Goal: Check status: Check status

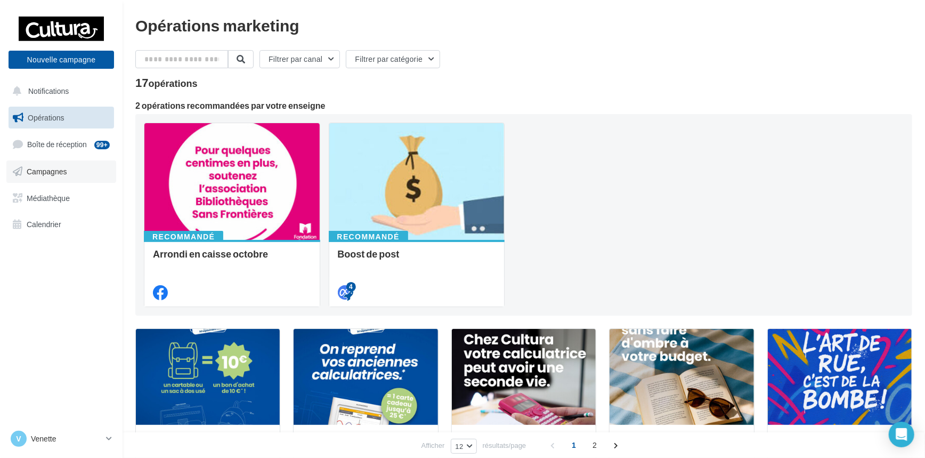
click at [52, 172] on span "Campagnes" at bounding box center [47, 171] width 40 height 9
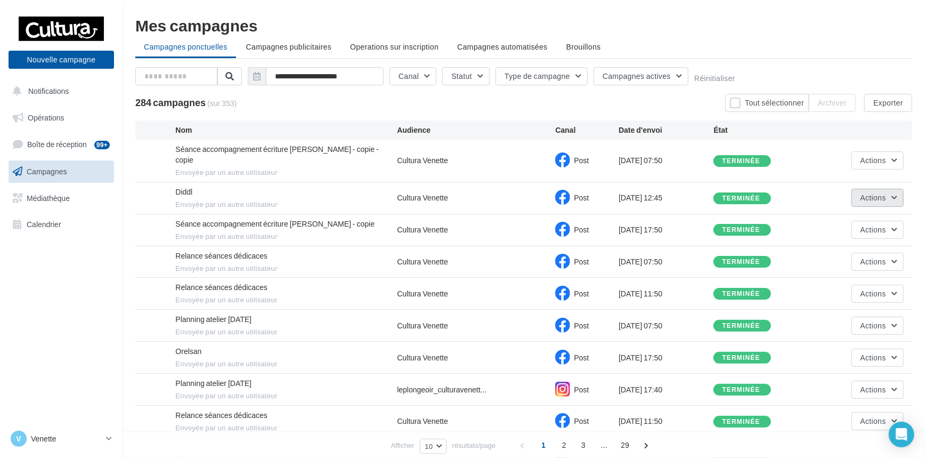
click at [895, 189] on button "Actions" at bounding box center [877, 198] width 52 height 18
click at [863, 210] on button "Voir les résultats" at bounding box center [850, 223] width 107 height 28
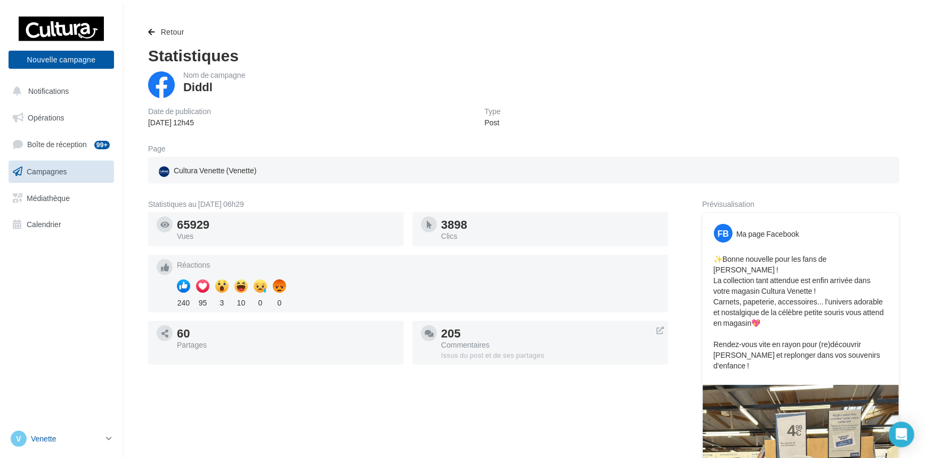
click at [111, 438] on icon at bounding box center [109, 438] width 6 height 9
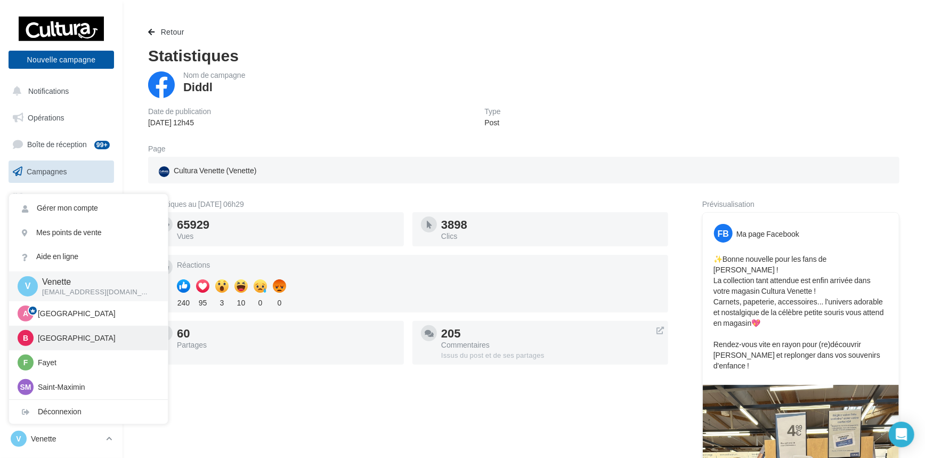
click at [73, 339] on p "[GEOGRAPHIC_DATA]" at bounding box center [96, 337] width 117 height 11
